Goal: Task Accomplishment & Management: Manage account settings

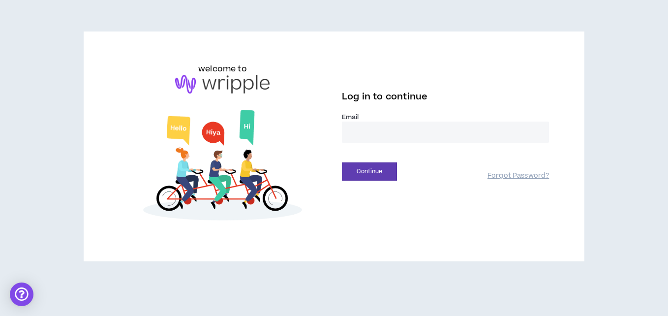
click at [351, 138] on input "email" at bounding box center [445, 131] width 207 height 21
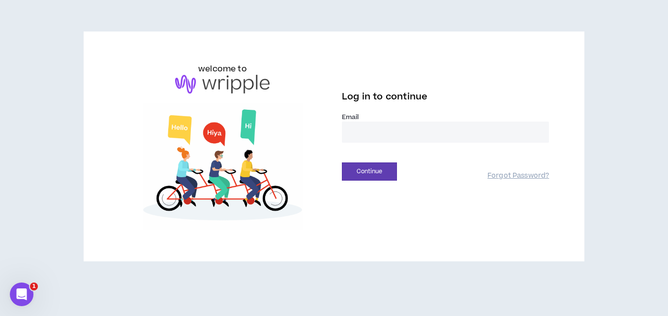
type input "**********"
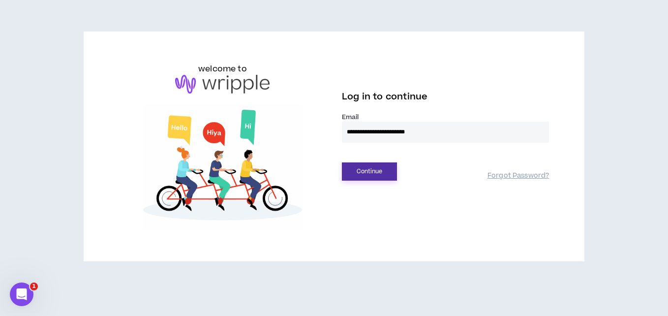
click at [371, 168] on button "Continue" at bounding box center [369, 171] width 55 height 18
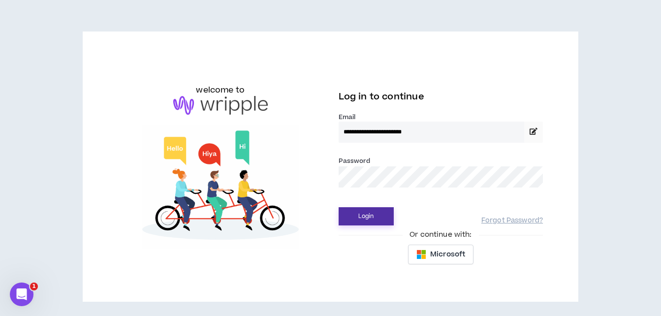
click at [369, 217] on button "Login" at bounding box center [365, 216] width 55 height 18
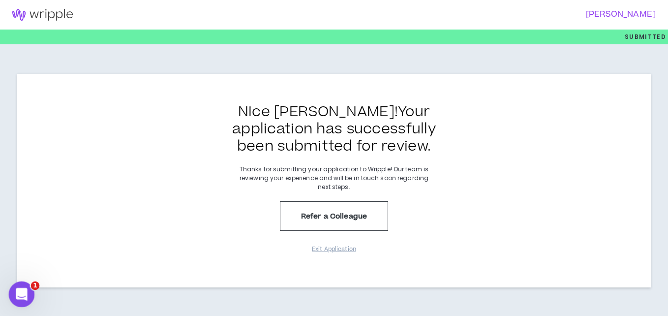
click at [21, 292] on icon "Open Intercom Messenger" at bounding box center [20, 293] width 16 height 16
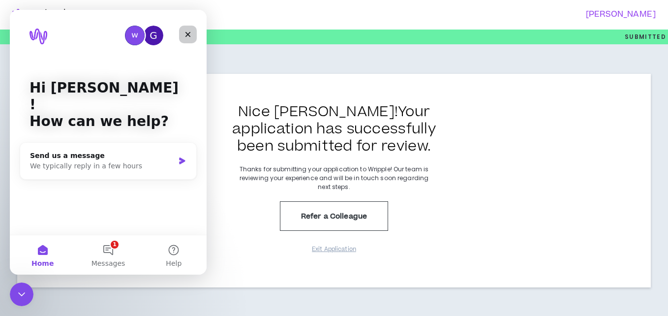
click at [185, 37] on icon "Close" at bounding box center [188, 34] width 8 height 8
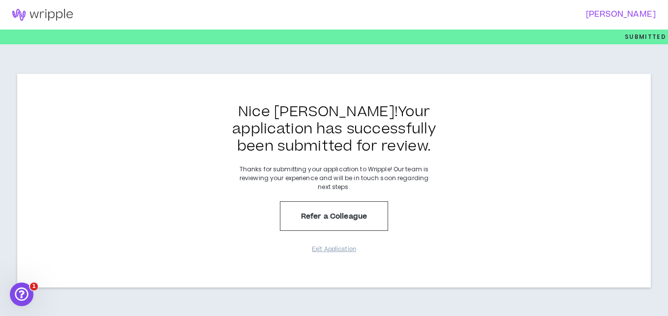
click at [20, 18] on img at bounding box center [42, 15] width 85 height 12
click at [18, 15] on img at bounding box center [42, 15] width 85 height 12
click at [23, 14] on img at bounding box center [42, 15] width 85 height 12
click at [42, 14] on img at bounding box center [42, 15] width 85 height 12
